Goal: Task Accomplishment & Management: Manage account settings

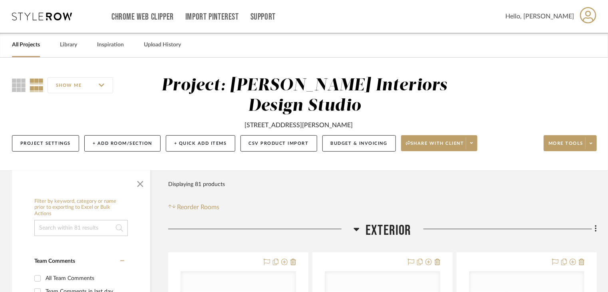
click at [22, 44] on link "All Projects" at bounding box center [26, 45] width 28 height 11
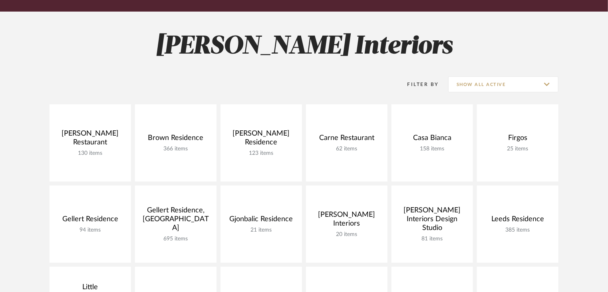
scroll to position [120, 0]
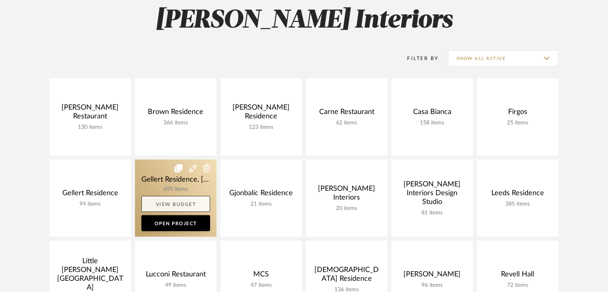
click at [174, 200] on link "View Budget" at bounding box center [176, 204] width 69 height 16
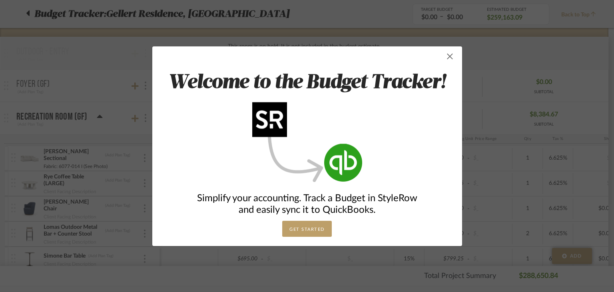
click at [445, 53] on span "button" at bounding box center [450, 56] width 16 height 16
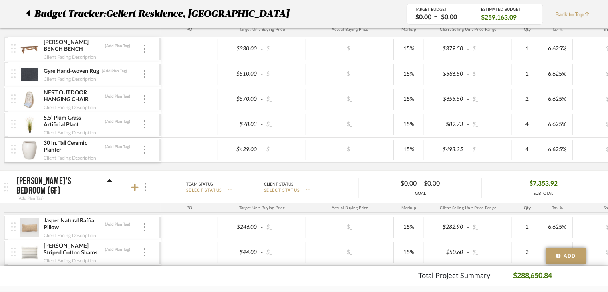
scroll to position [520, 0]
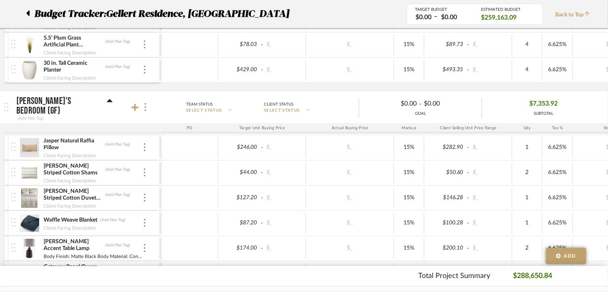
click at [100, 115] on div "(Add Plan Tag)" at bounding box center [64, 118] width 96 height 7
click at [107, 102] on icon at bounding box center [110, 100] width 6 height 3
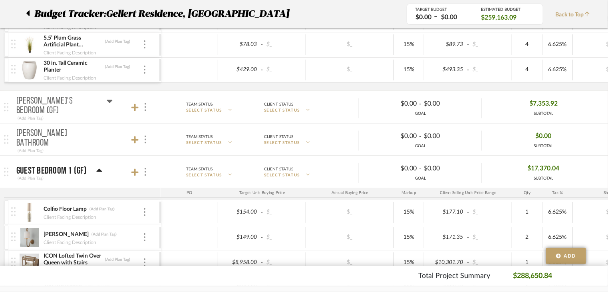
click at [107, 103] on icon at bounding box center [110, 101] width 6 height 3
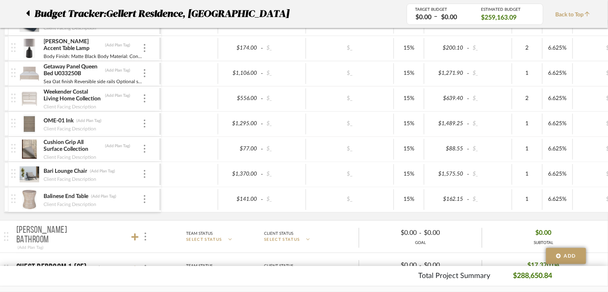
scroll to position [560, 0]
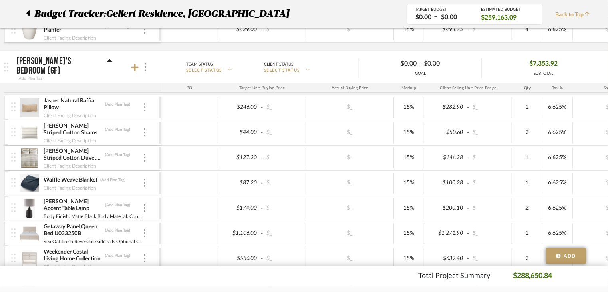
click at [143, 107] on div at bounding box center [145, 107] width 4 height 9
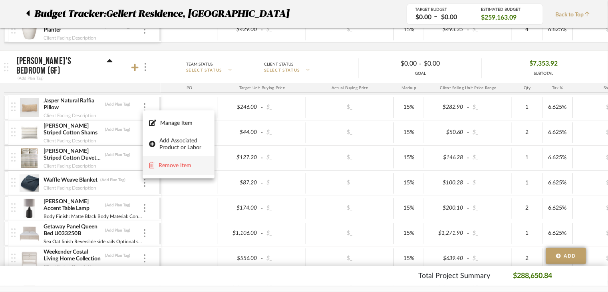
click at [173, 167] on span "Remove Item" at bounding box center [184, 165] width 50 height 7
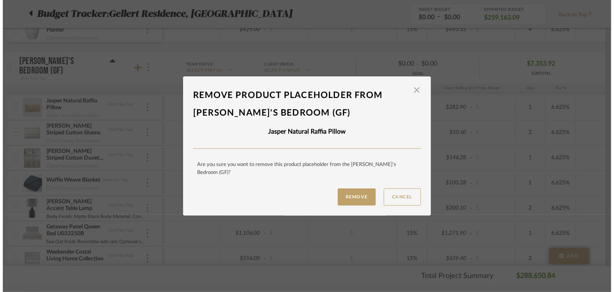
scroll to position [0, 0]
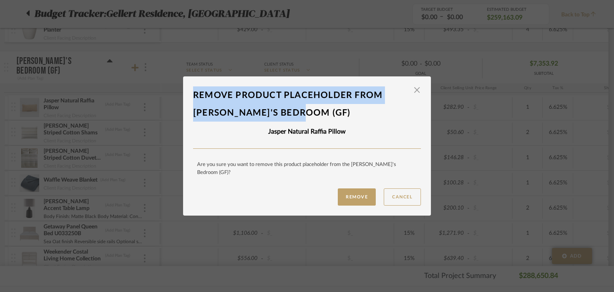
drag, startPoint x: 189, startPoint y: 98, endPoint x: 333, endPoint y: 121, distance: 145.4
click at [333, 121] on dialog-content "Remove product placeholder From [PERSON_NAME]'s Bedroom (GF) × Jasper Natural R…" at bounding box center [307, 145] width 248 height 139
click at [203, 96] on div "Remove product placeholder From [PERSON_NAME]'s Bedroom (GF)" at bounding box center [307, 103] width 228 height 35
drag, startPoint x: 193, startPoint y: 96, endPoint x: 370, endPoint y: 113, distance: 177.5
click at [370, 113] on div "Remove product placeholder From [PERSON_NAME]'s Bedroom (GF)" at bounding box center [307, 103] width 228 height 35
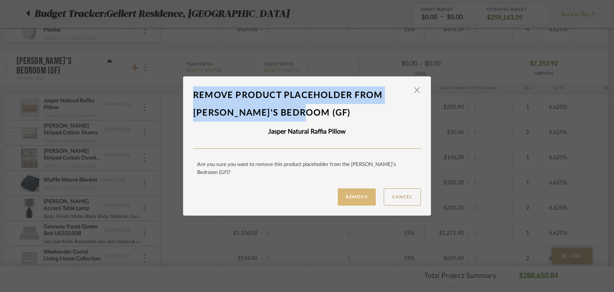
click at [359, 190] on button "Remove" at bounding box center [357, 196] width 38 height 17
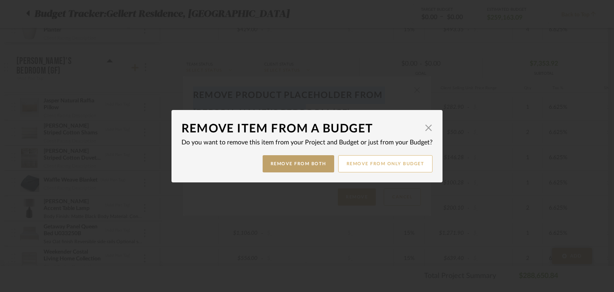
click at [393, 165] on button "Remove from only Budget" at bounding box center [385, 163] width 95 height 17
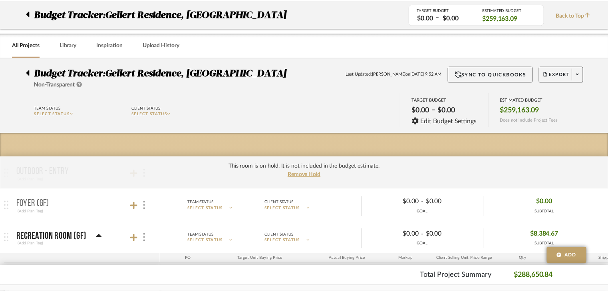
scroll to position [560, 0]
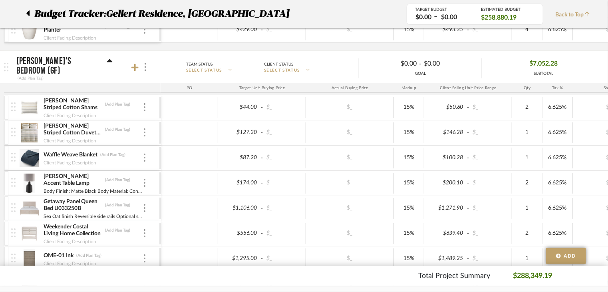
click at [140, 108] on div "[PERSON_NAME] Striped Cotton Shams (Add Plan Tag)" at bounding box center [93, 104] width 100 height 14
click at [150, 107] on div "[PERSON_NAME] Striped Cotton Shams (Add Plan Tag) Client Facing Description" at bounding box center [85, 107] width 148 height 25
click at [143, 101] on div "[PERSON_NAME] Striped Cotton Shams (Add Plan Tag) Client Facing Description" at bounding box center [85, 107] width 148 height 25
click at [143, 106] on div at bounding box center [145, 107] width 4 height 9
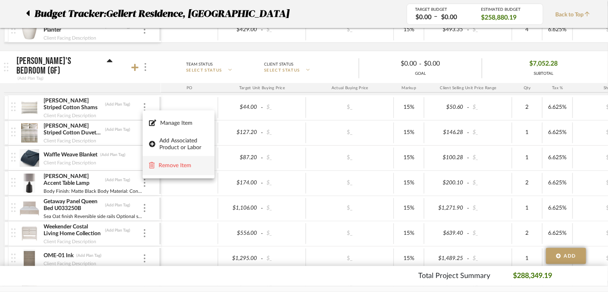
click at [187, 167] on span "Remove Item" at bounding box center [184, 165] width 50 height 7
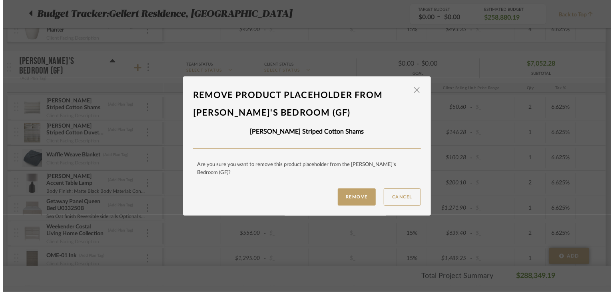
scroll to position [0, 0]
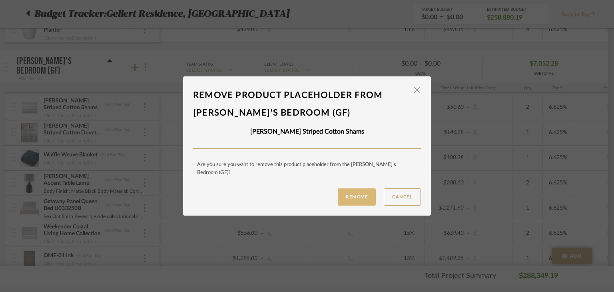
click at [371, 193] on button "Remove" at bounding box center [357, 196] width 38 height 17
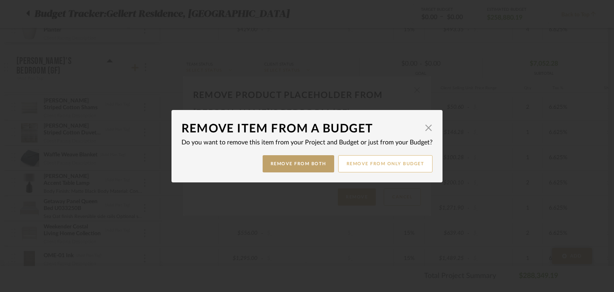
click at [403, 165] on button "Remove from only Budget" at bounding box center [385, 163] width 95 height 17
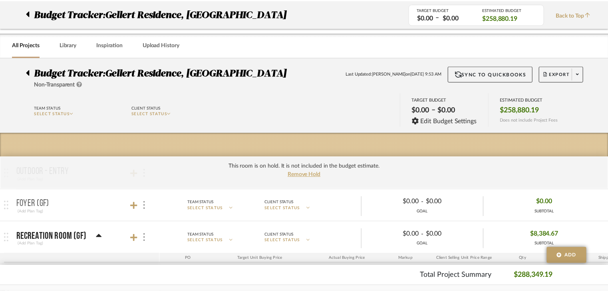
scroll to position [560, 0]
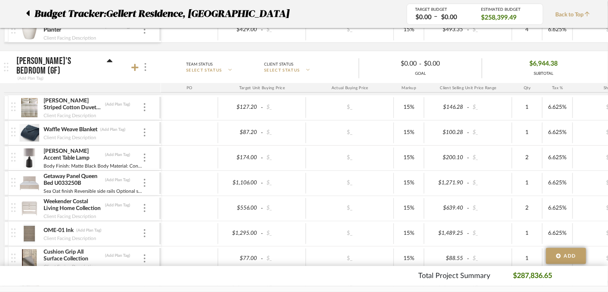
click at [148, 109] on div "[PERSON_NAME] Striped Cotton Duvet Cover (Add Plan Tag) Client Facing Descripti…" at bounding box center [85, 107] width 148 height 25
click at [146, 107] on div at bounding box center [145, 107] width 4 height 9
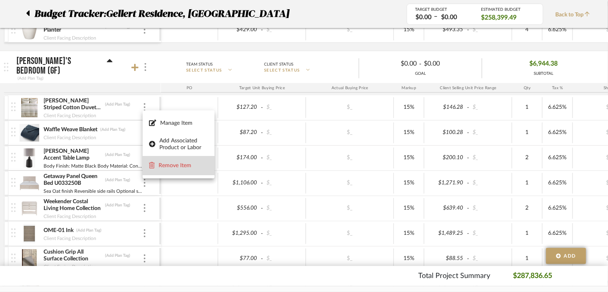
click at [165, 164] on span "Remove Item" at bounding box center [184, 165] width 50 height 7
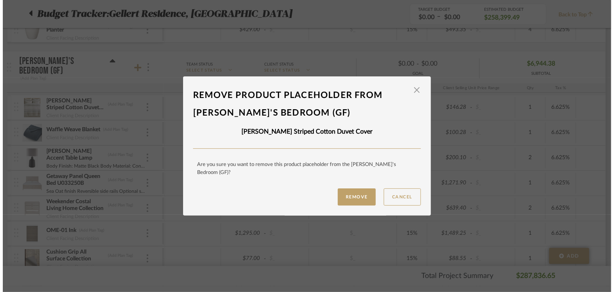
scroll to position [0, 0]
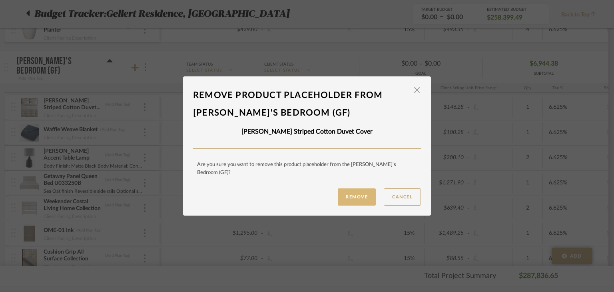
click at [343, 197] on button "Remove" at bounding box center [357, 196] width 38 height 17
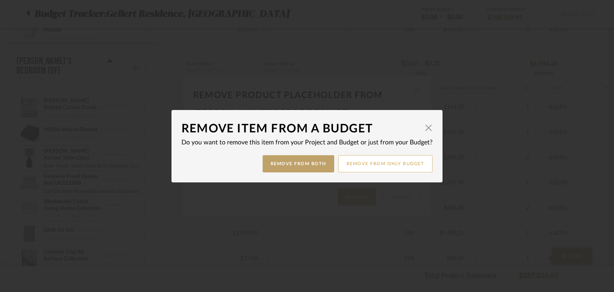
click at [403, 161] on button "Remove from only Budget" at bounding box center [385, 163] width 95 height 17
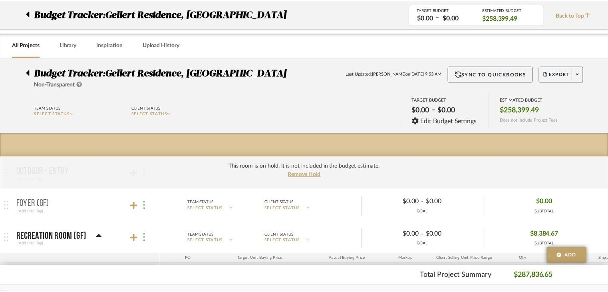
scroll to position [560, 0]
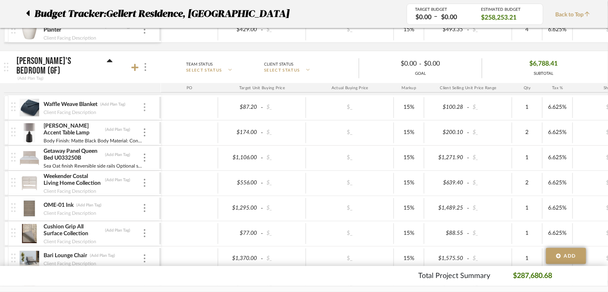
click at [144, 105] on img at bounding box center [145, 107] width 2 height 8
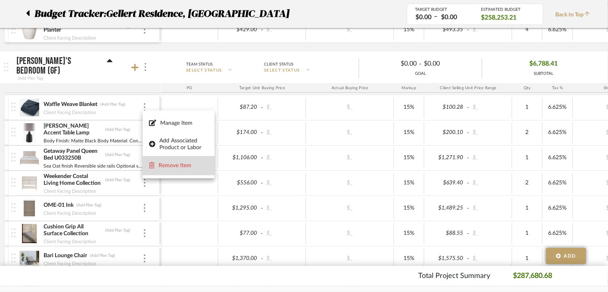
click at [171, 164] on span "Remove Item" at bounding box center [184, 165] width 50 height 7
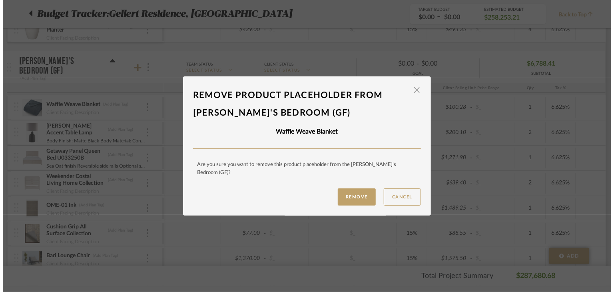
scroll to position [0, 0]
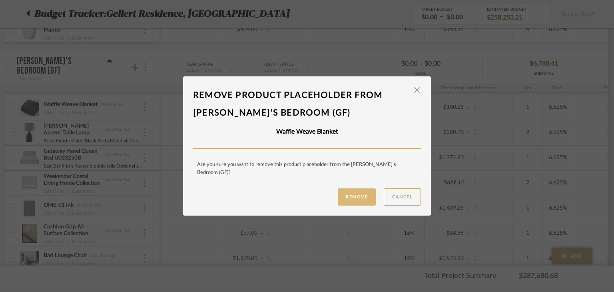
click at [359, 197] on button "Remove" at bounding box center [357, 196] width 38 height 17
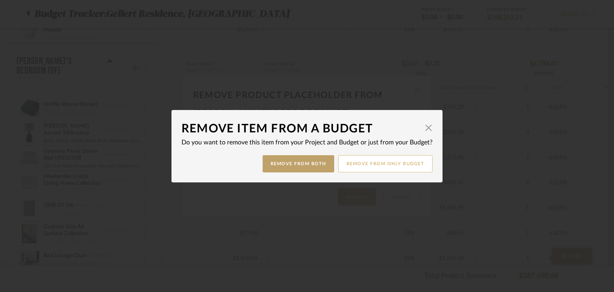
click at [386, 163] on button "Remove from only Budget" at bounding box center [385, 163] width 95 height 17
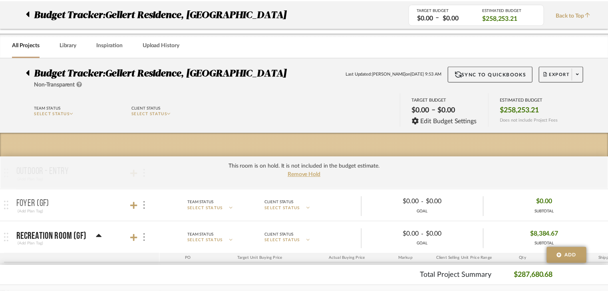
scroll to position [560, 0]
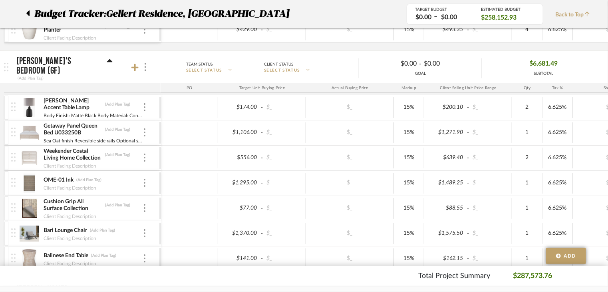
click at [148, 105] on div "[PERSON_NAME] Accent Table Lamp (Add Plan Tag) Body Finish: Matte Black Body Ma…" at bounding box center [85, 107] width 148 height 25
click at [139, 108] on div "[PERSON_NAME] Accent Table Lamp (Add Plan Tag)" at bounding box center [93, 104] width 100 height 14
click at [143, 108] on div at bounding box center [145, 107] width 4 height 9
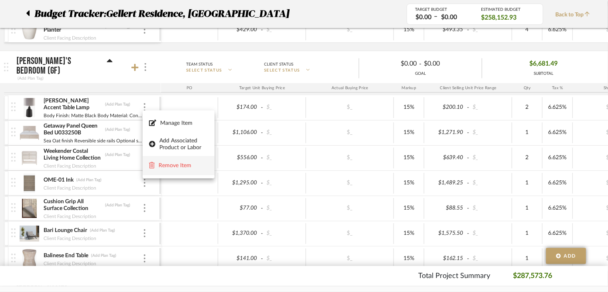
click at [185, 165] on span "Remove Item" at bounding box center [184, 165] width 50 height 7
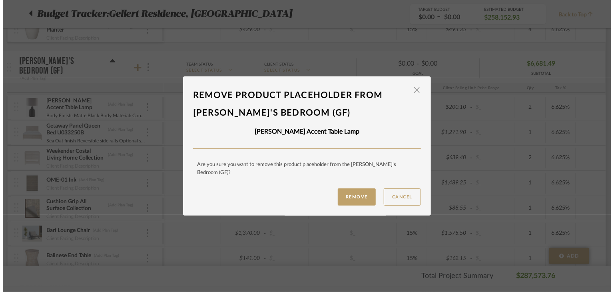
scroll to position [0, 0]
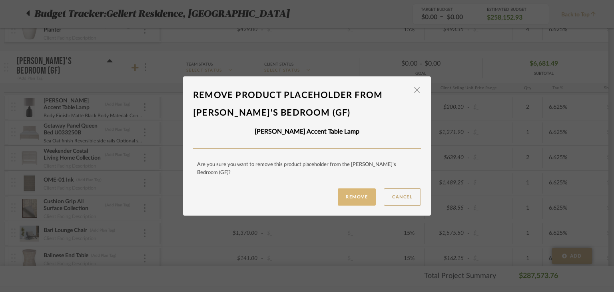
click at [353, 189] on button "Remove" at bounding box center [357, 196] width 38 height 17
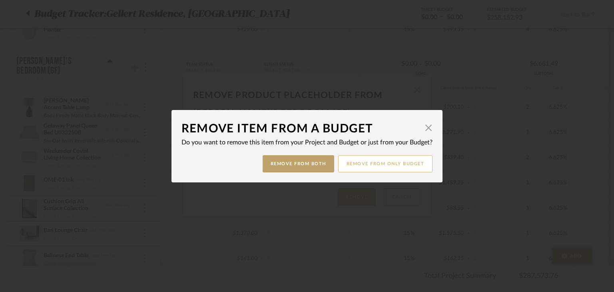
click at [395, 168] on button "Remove from only Budget" at bounding box center [385, 163] width 95 height 17
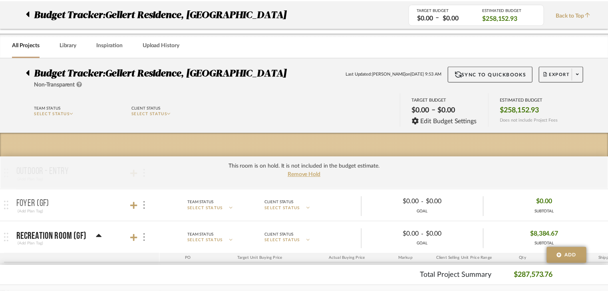
scroll to position [560, 0]
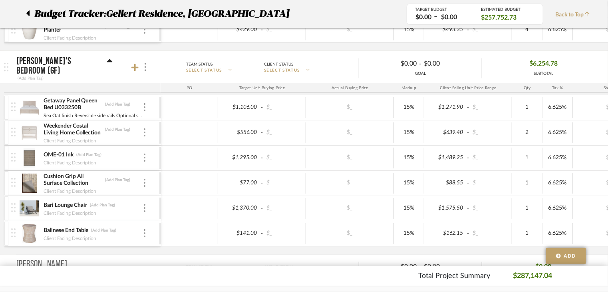
click at [146, 100] on div "Getaway Panel Queen Bed U033250B (Add Plan Tag) Sea Oat finish Reversible side …" at bounding box center [85, 107] width 148 height 25
click at [146, 103] on div at bounding box center [145, 107] width 4 height 9
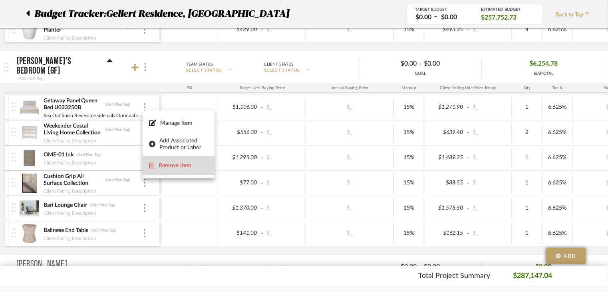
click at [174, 165] on span "Remove Item" at bounding box center [184, 165] width 50 height 7
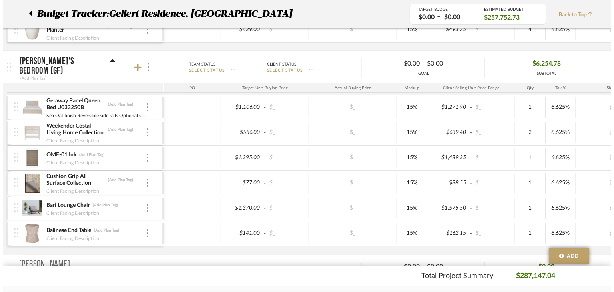
scroll to position [0, 0]
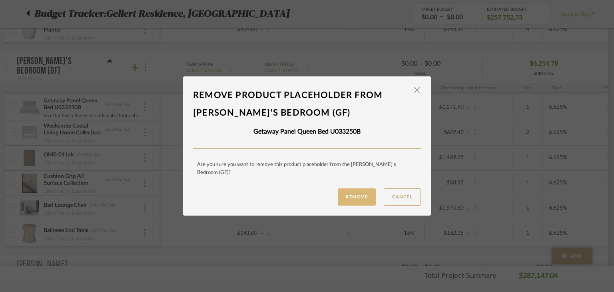
click at [357, 198] on button "Remove" at bounding box center [357, 196] width 38 height 17
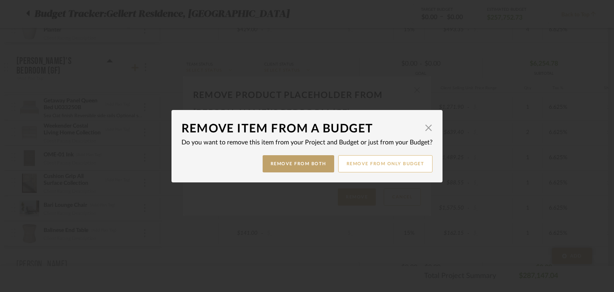
click at [365, 168] on button "Remove from only Budget" at bounding box center [385, 163] width 95 height 17
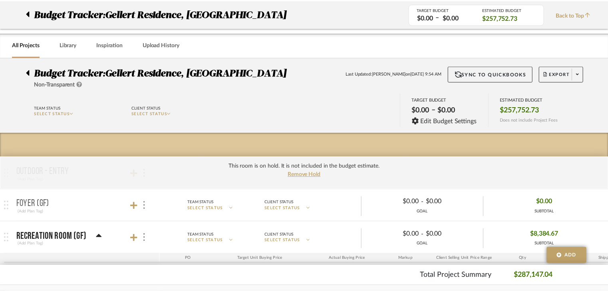
scroll to position [560, 0]
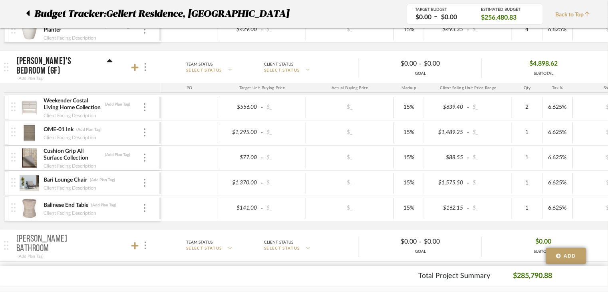
click at [150, 107] on div "Weekender Costal Living Home Collection (Add Plan Tag) Client Facing Description" at bounding box center [85, 107] width 148 height 25
click at [143, 108] on div at bounding box center [145, 107] width 4 height 9
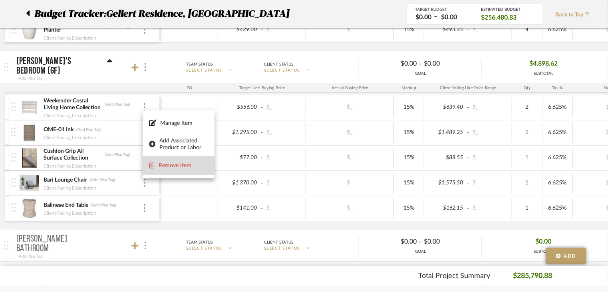
click at [175, 163] on span "Remove Item" at bounding box center [184, 165] width 50 height 7
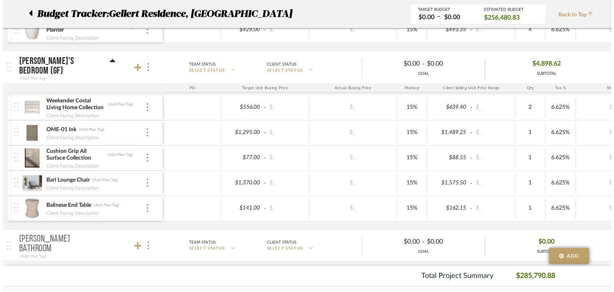
scroll to position [0, 0]
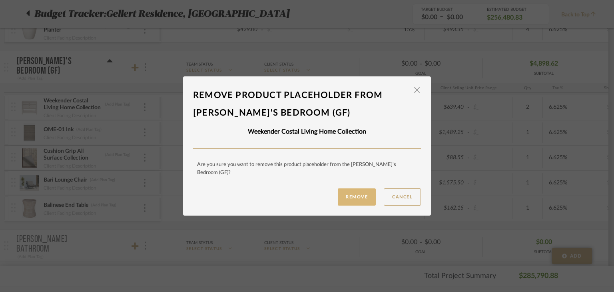
click at [357, 196] on button "Remove" at bounding box center [357, 196] width 38 height 17
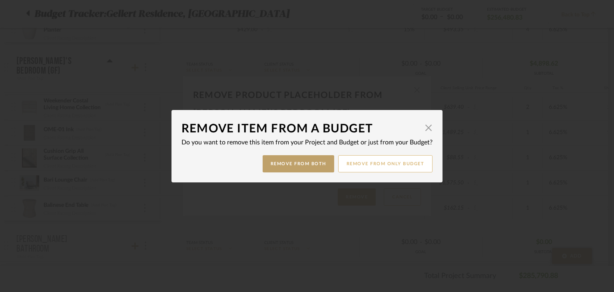
click at [373, 164] on button "Remove from only Budget" at bounding box center [385, 163] width 95 height 17
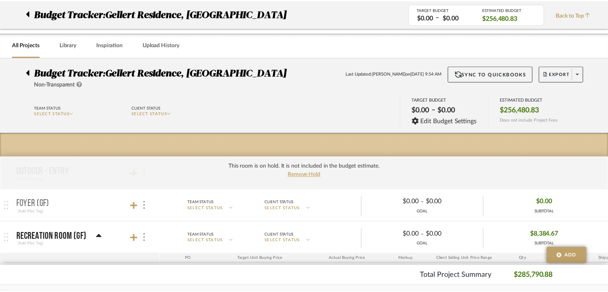
scroll to position [560, 0]
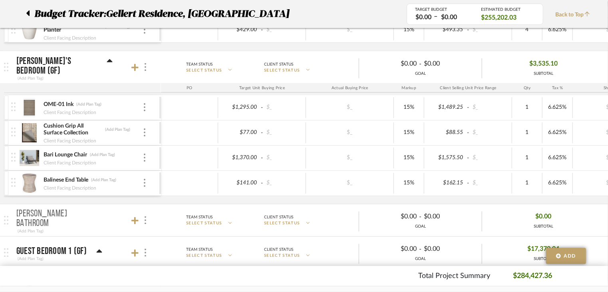
click at [142, 104] on div "OME-01 Ink (Add Plan Tag)" at bounding box center [93, 105] width 100 height 8
click at [143, 105] on div at bounding box center [145, 107] width 4 height 9
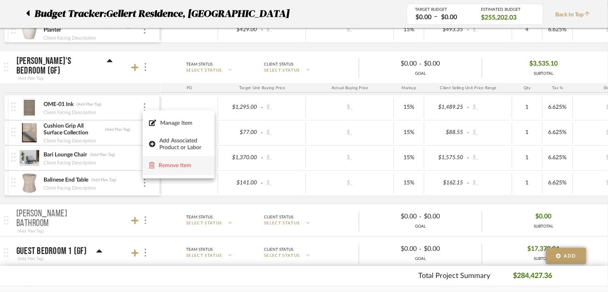
click at [179, 166] on span "Remove Item" at bounding box center [184, 165] width 50 height 7
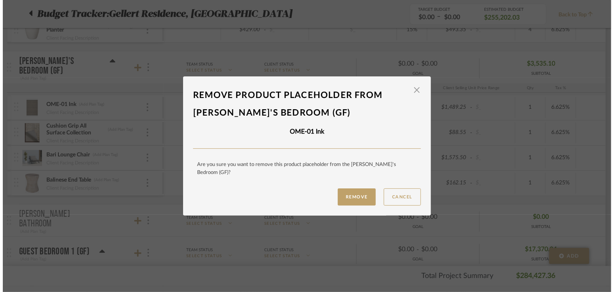
scroll to position [0, 0]
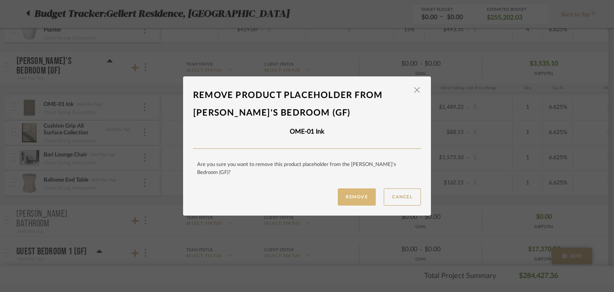
click at [352, 192] on button "Remove" at bounding box center [357, 196] width 38 height 17
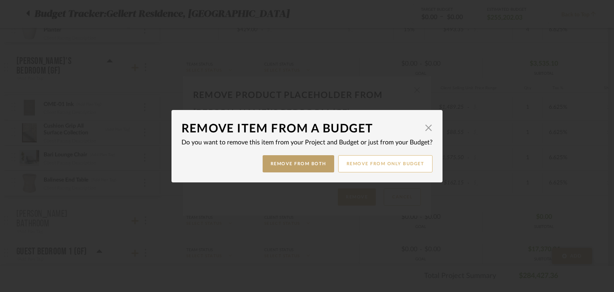
click at [396, 165] on button "Remove from only Budget" at bounding box center [385, 163] width 95 height 17
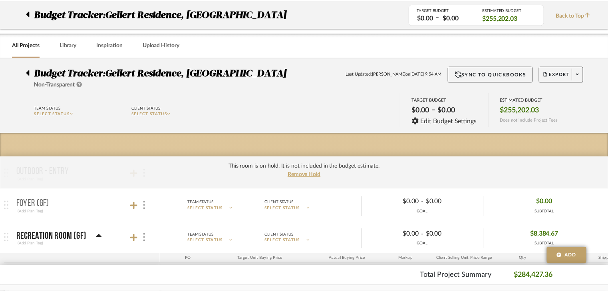
scroll to position [560, 0]
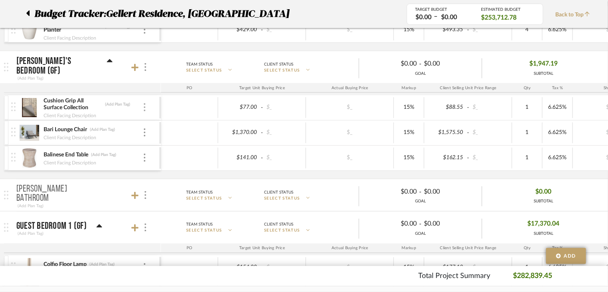
click at [144, 104] on img at bounding box center [145, 107] width 2 height 8
click at [176, 168] on span "Remove Item" at bounding box center [184, 165] width 50 height 7
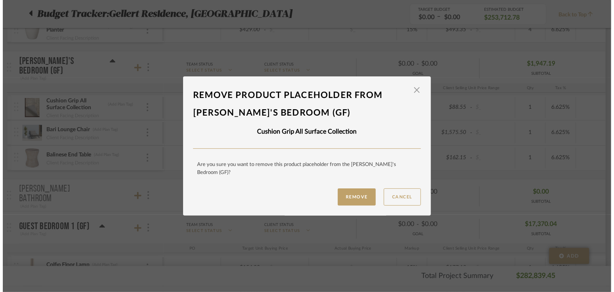
scroll to position [0, 0]
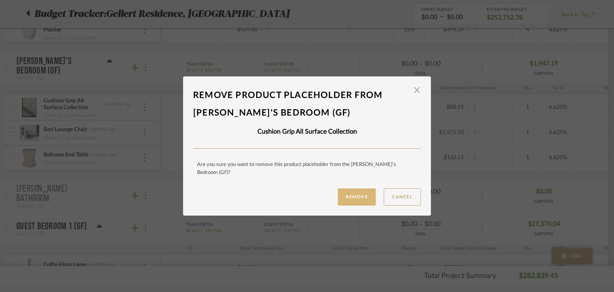
click at [370, 193] on button "Remove" at bounding box center [357, 196] width 38 height 17
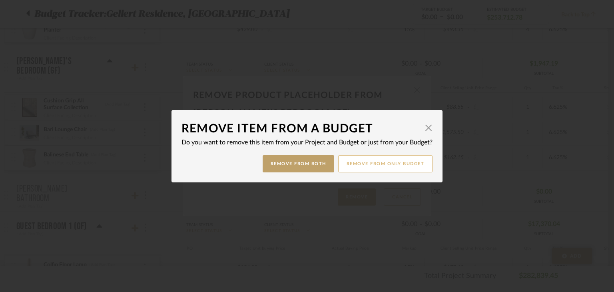
click at [392, 159] on button "Remove from only Budget" at bounding box center [385, 163] width 95 height 17
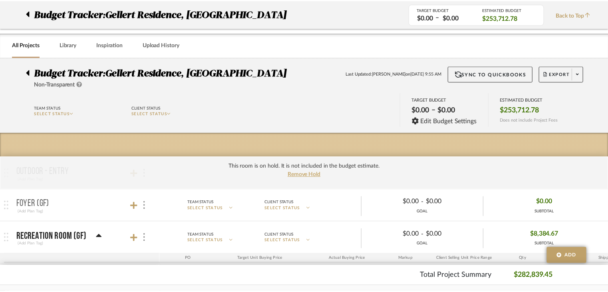
scroll to position [560, 0]
